Goal: Task Accomplishment & Management: Manage account settings

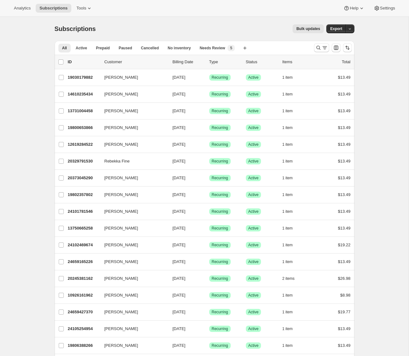
scroll to position [0, 0]
click at [15, 7] on span "Analytics" at bounding box center [22, 8] width 17 height 5
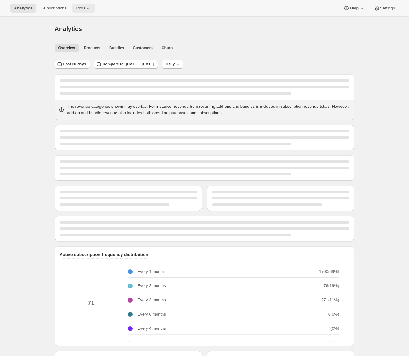
click at [79, 6] on span "Tools" at bounding box center [80, 8] width 10 height 5
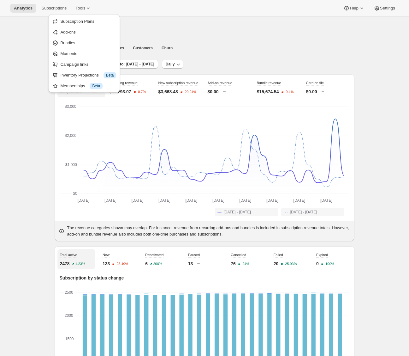
click at [186, 24] on div "Analytics" at bounding box center [205, 28] width 300 height 9
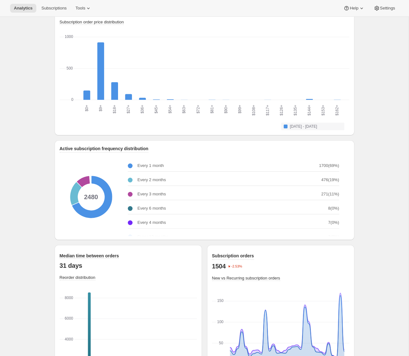
scroll to position [719, 0]
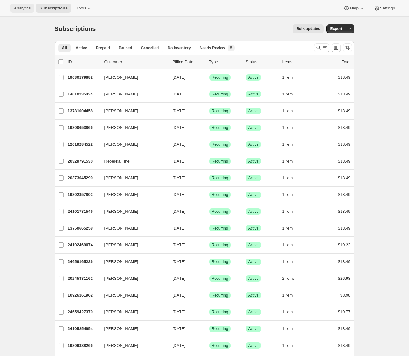
click at [22, 11] on button "Analytics" at bounding box center [22, 8] width 24 height 9
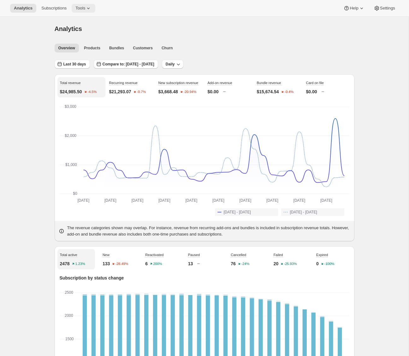
click at [79, 9] on span "Tools" at bounding box center [80, 8] width 10 height 5
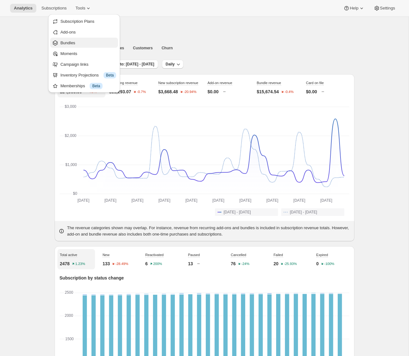
click at [75, 44] on span "Bundles" at bounding box center [67, 42] width 15 height 5
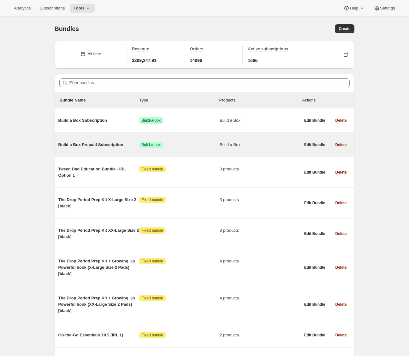
click at [101, 144] on span "Build a Box Prepaid Subscription" at bounding box center [98, 144] width 81 height 6
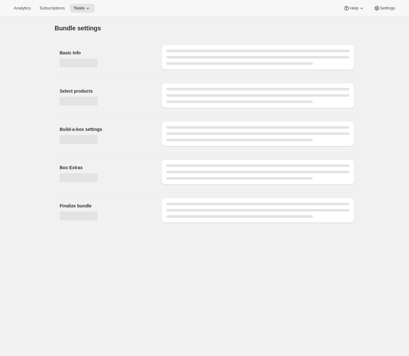
type input "Build a Box Prepaid Subscription"
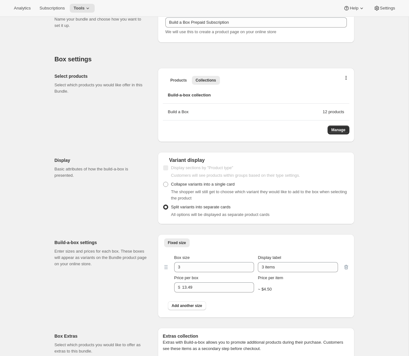
scroll to position [154, 0]
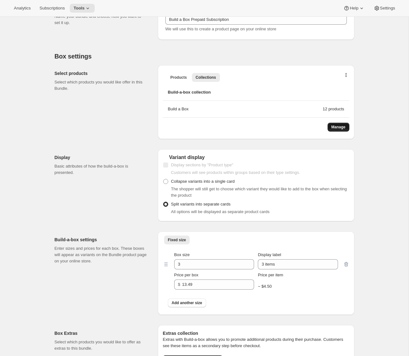
click at [340, 127] on span "Manage" at bounding box center [339, 126] width 14 height 5
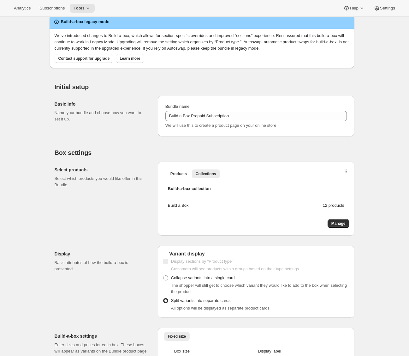
scroll to position [0, 0]
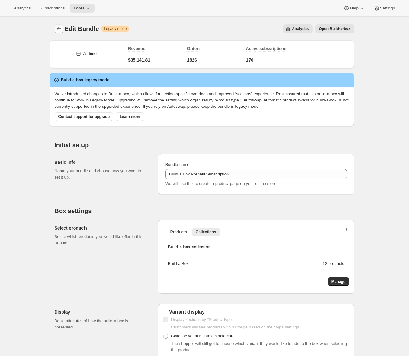
click at [59, 31] on icon "Bundles" at bounding box center [59, 29] width 6 height 6
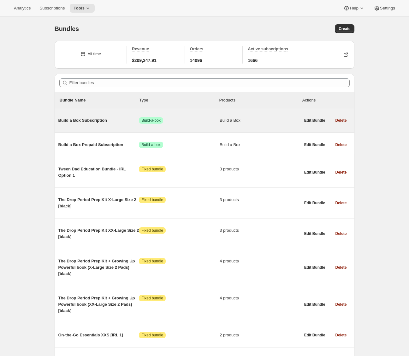
click at [79, 123] on span "Build a Box Subscription" at bounding box center [98, 120] width 81 height 6
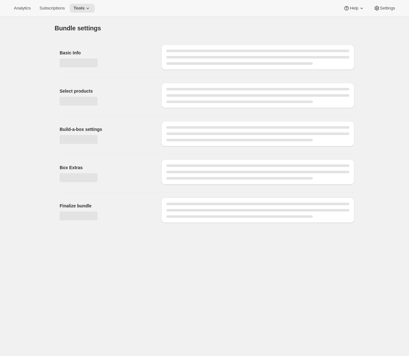
type input "Build a Box Subscription"
radio input "true"
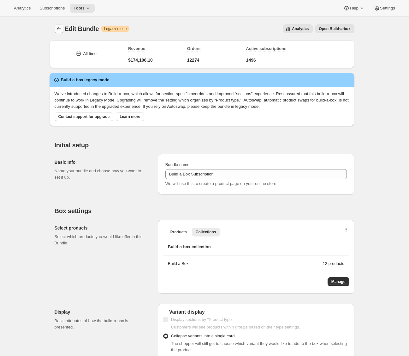
click at [57, 32] on icon "Bundles" at bounding box center [59, 29] width 6 height 6
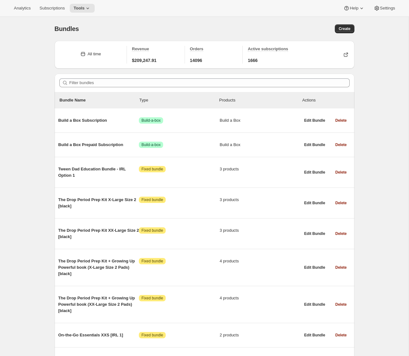
scroll to position [2, 0]
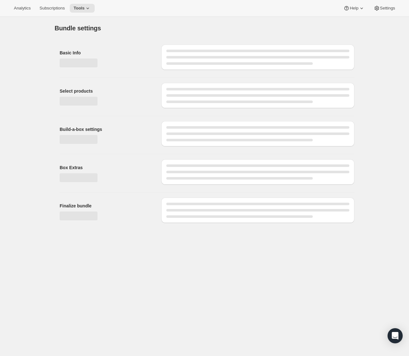
type input "Build a Box Prepaid Subscription"
